Goal: Find specific page/section: Find specific page/section

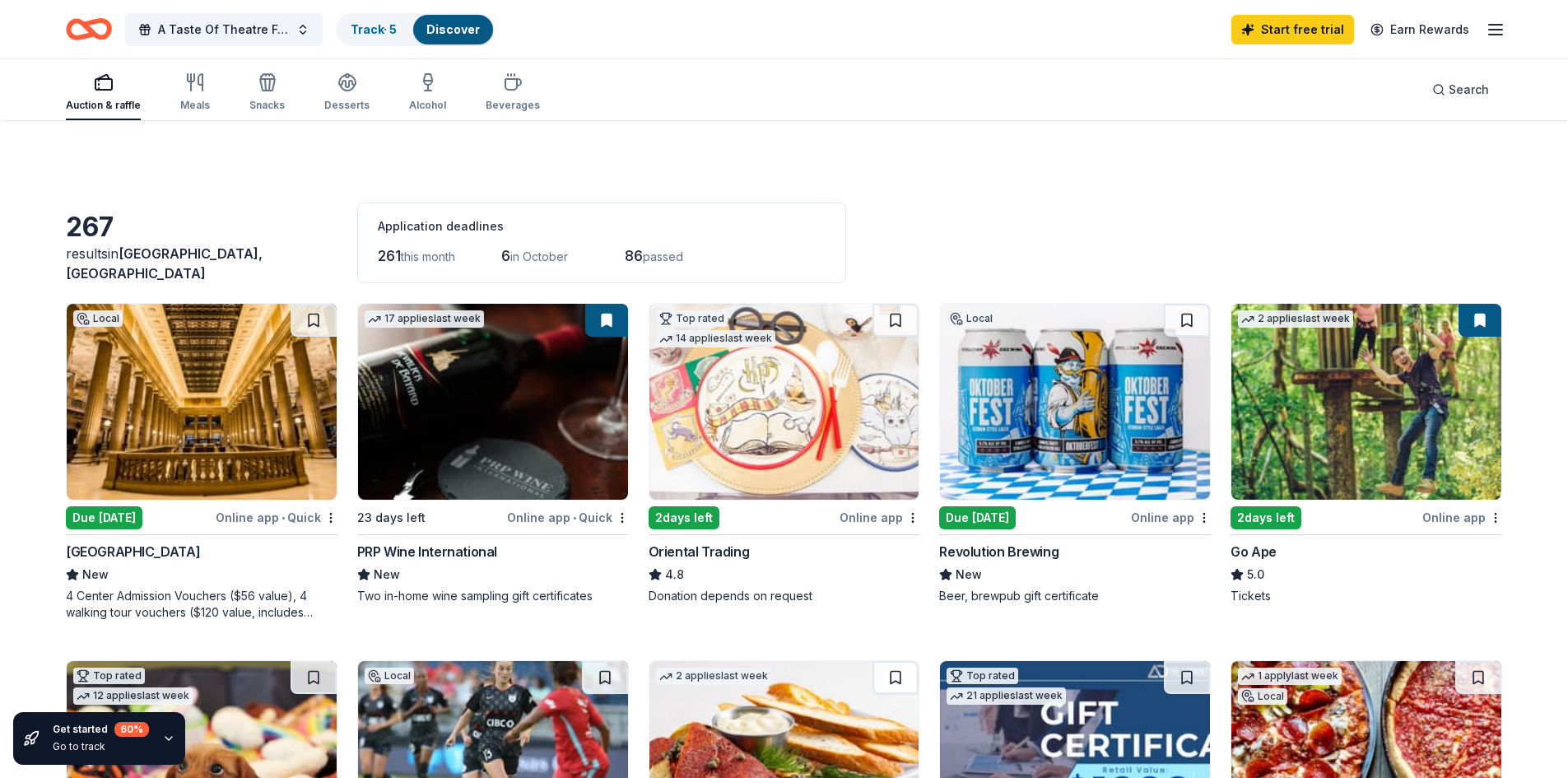
scroll to position [1239, 0]
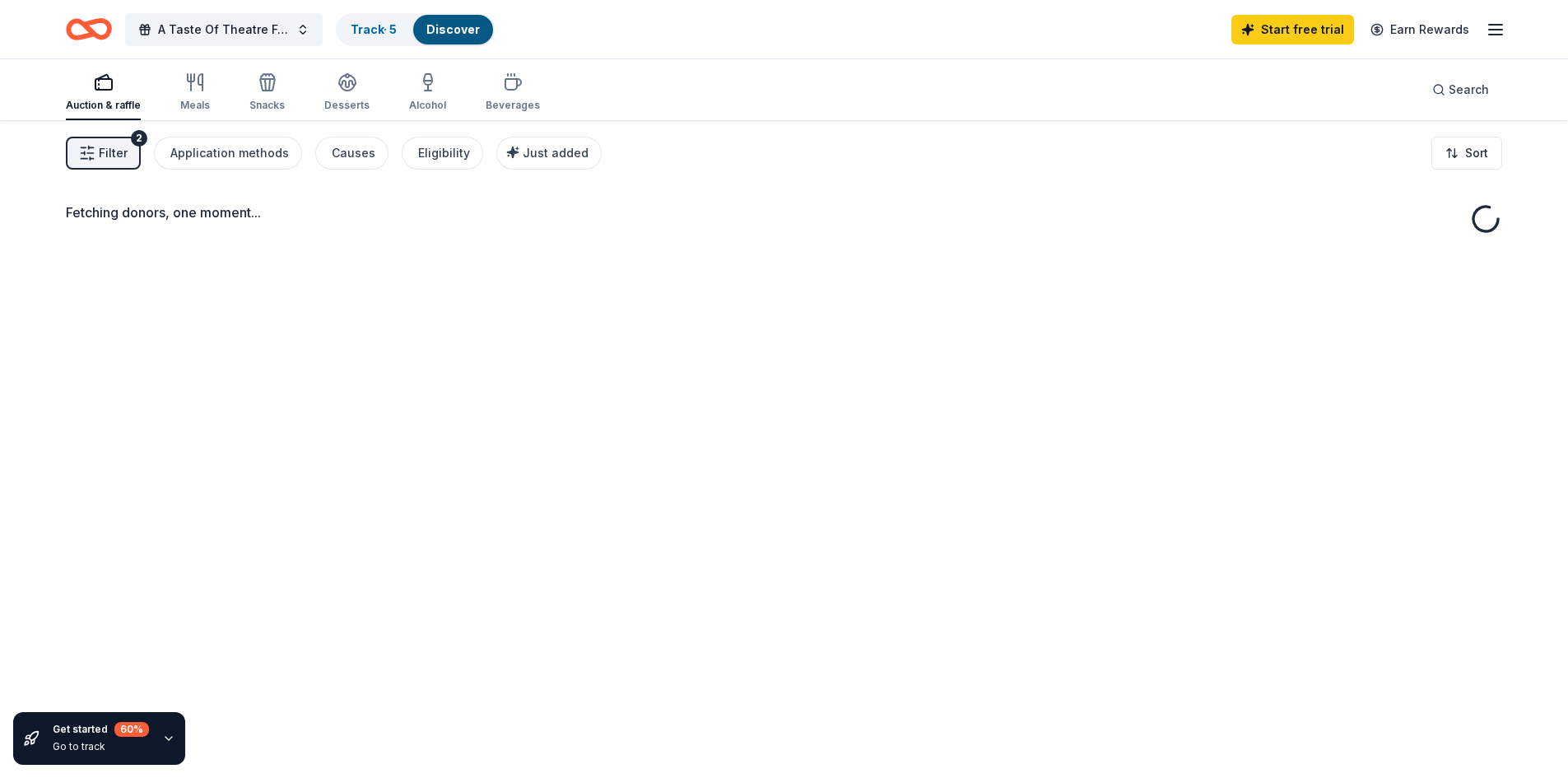
click at [95, 156] on button "Filter 2" at bounding box center [104, 153] width 75 height 33
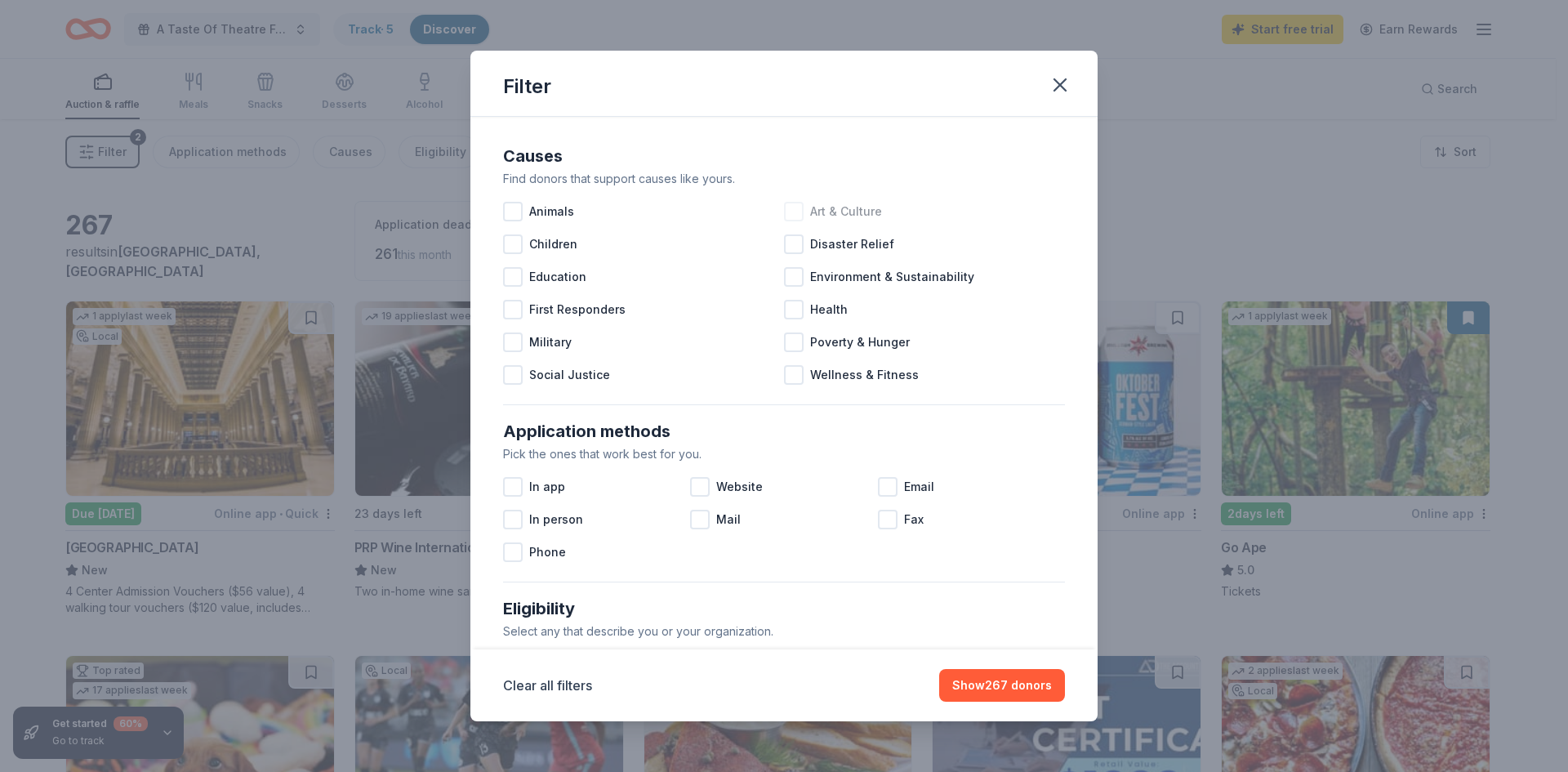
click at [788, 207] on div at bounding box center [793, 211] width 20 height 20
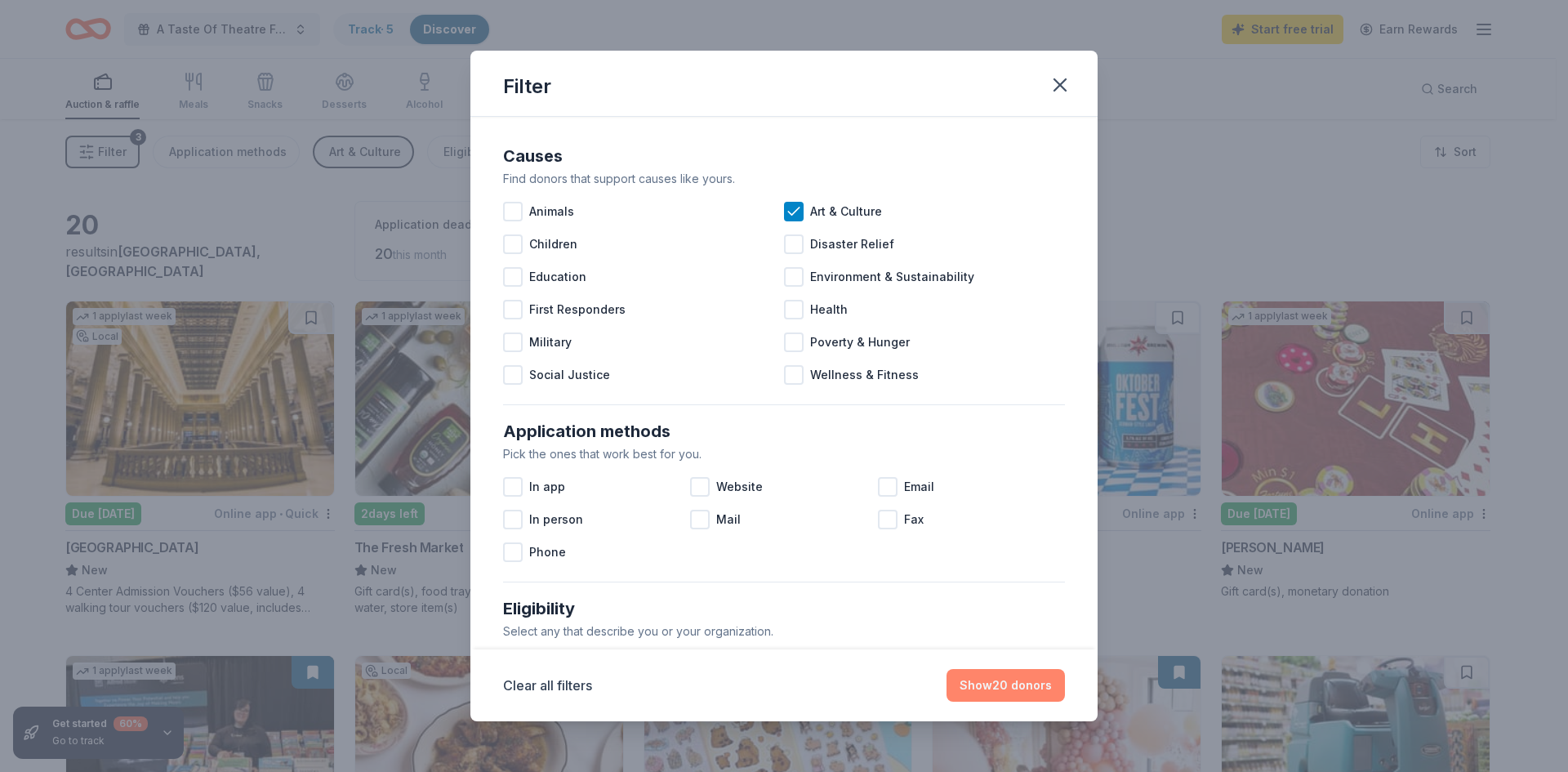
click at [995, 677] on button "Show 20 donors" at bounding box center [1005, 685] width 119 height 33
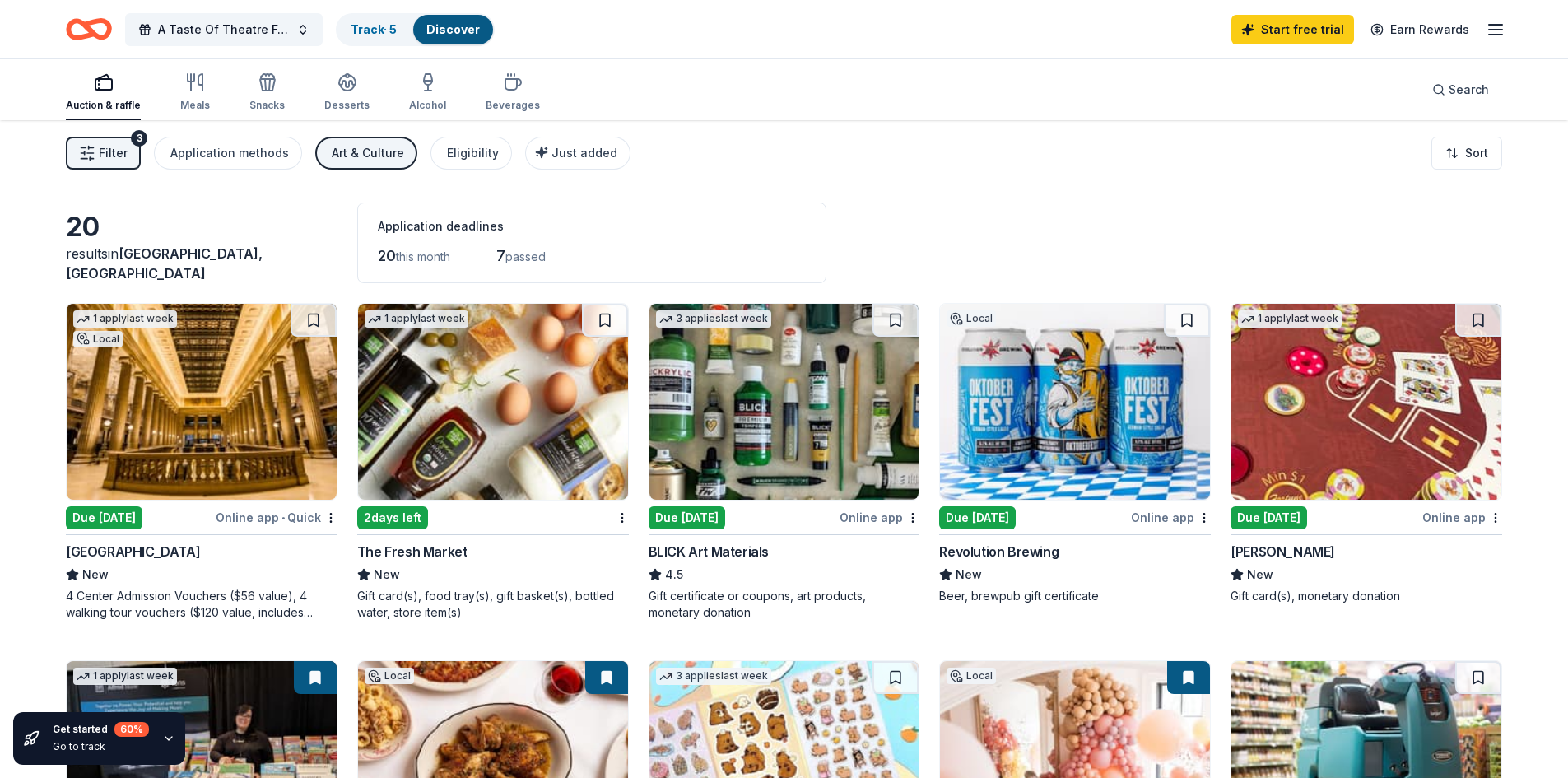
click at [100, 151] on span "Filter" at bounding box center [113, 153] width 29 height 20
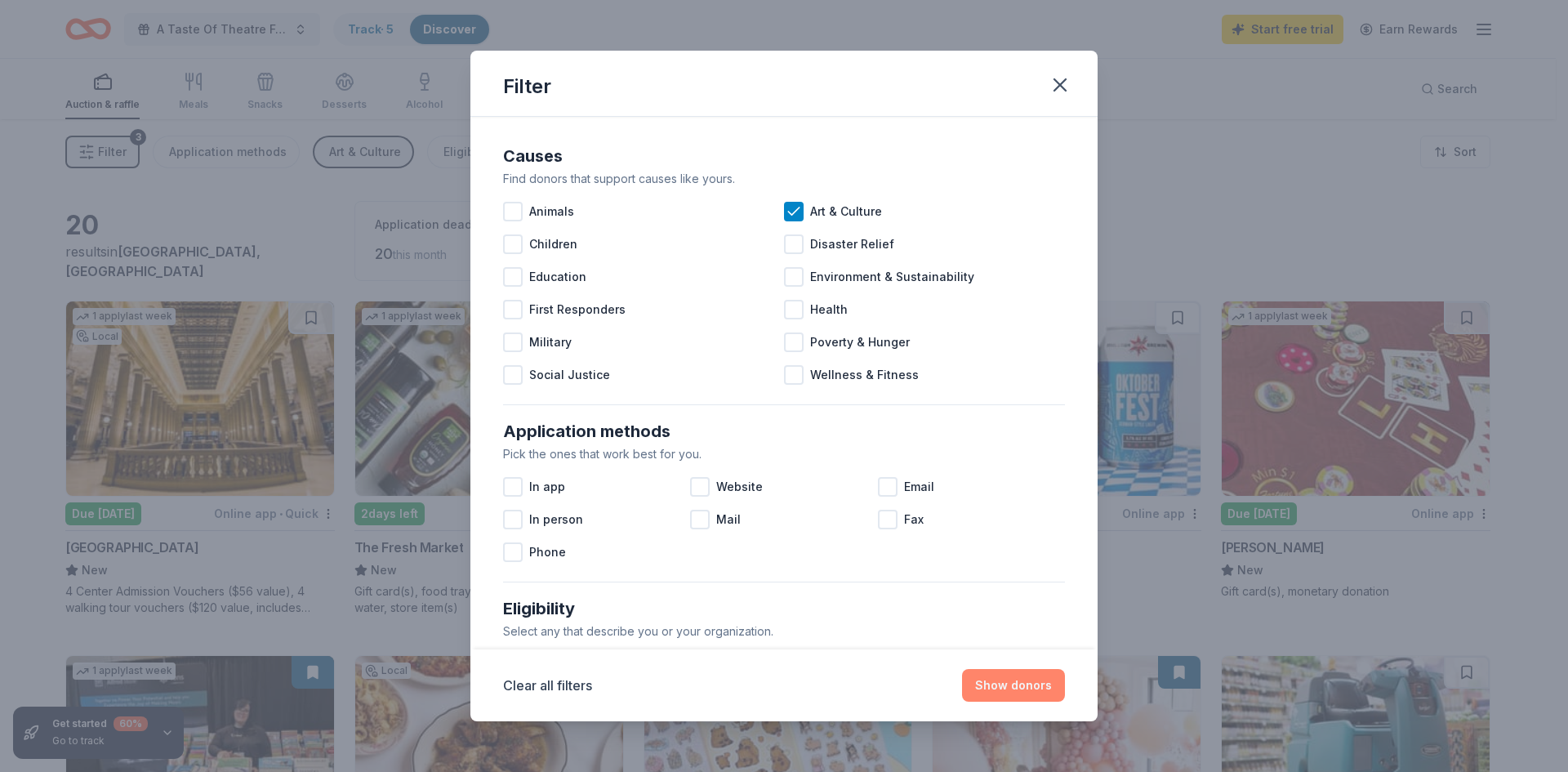
click at [1012, 692] on button "Show donors" at bounding box center [1014, 685] width 103 height 33
